Goal: Task Accomplishment & Management: Manage account settings

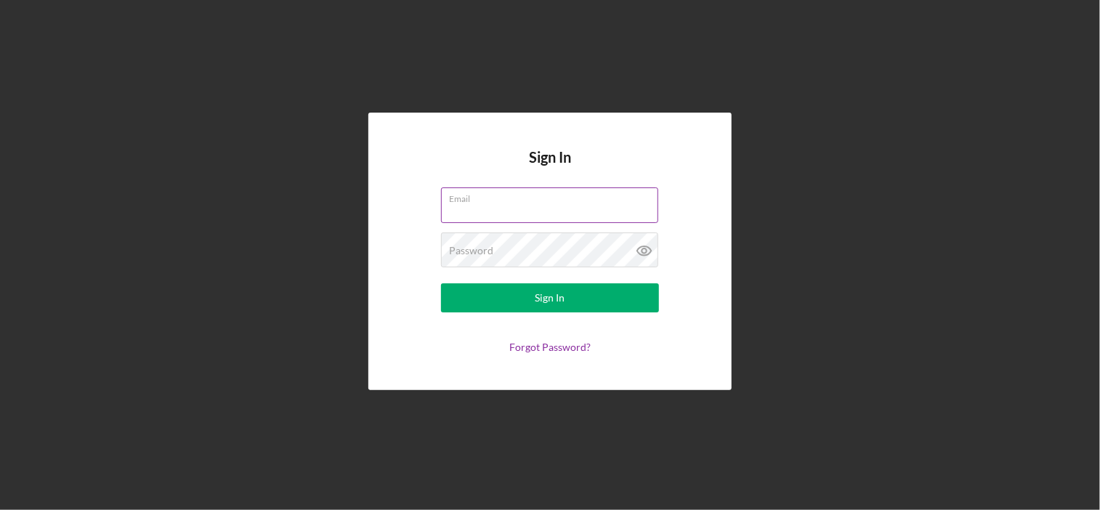
click at [658, 208] on nordpass-icon at bounding box center [658, 209] width 0 height 12
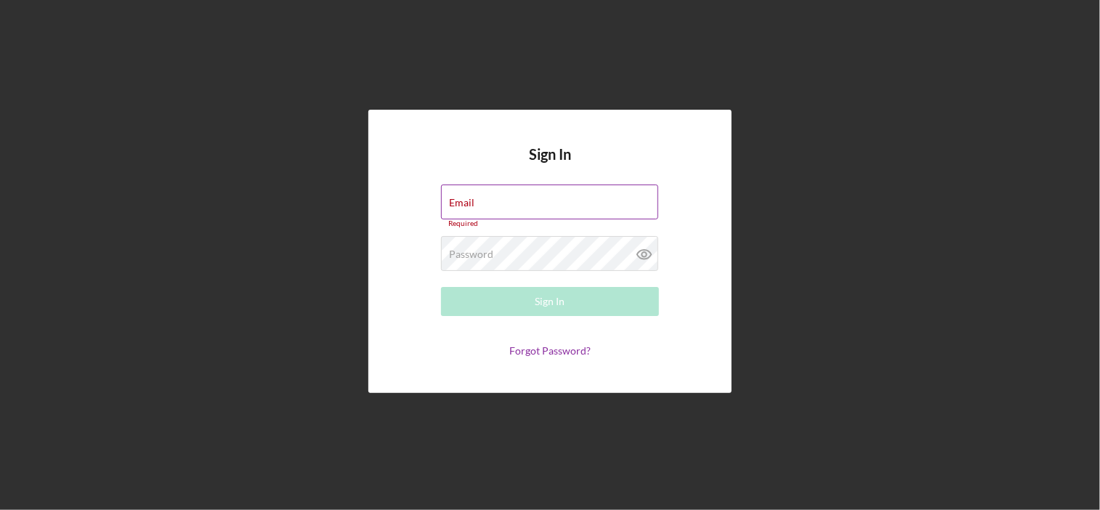
click at [441, 227] on nordpass-icon at bounding box center [441, 227] width 0 height 0
click at [0, 509] on nordpass-autofill-portal at bounding box center [0, 510] width 0 height 0
type input "[EMAIL_ADDRESS][DOMAIN_NAME]"
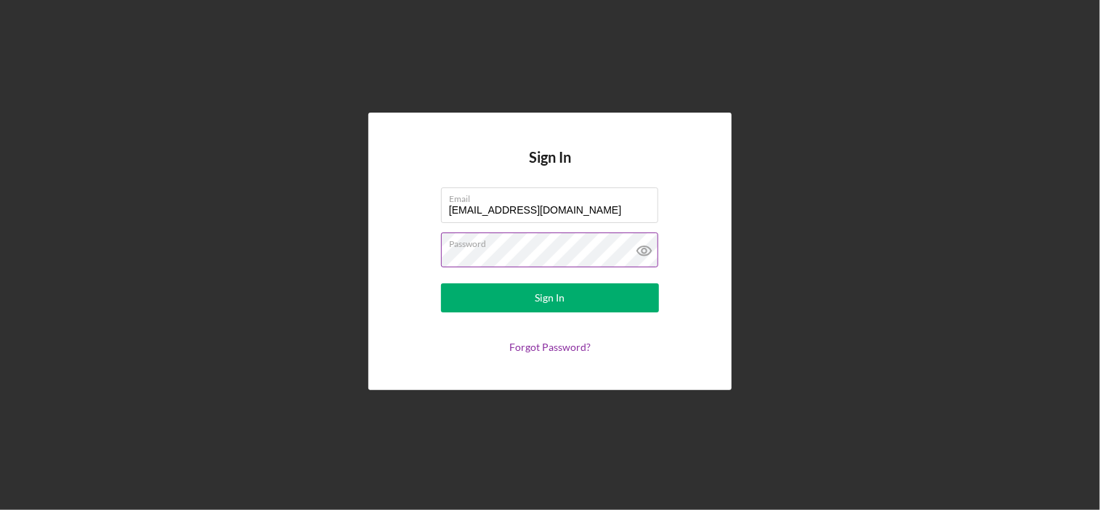
click at [636, 251] on icon at bounding box center [644, 250] width 36 height 36
